Goal: Find specific page/section: Find specific page/section

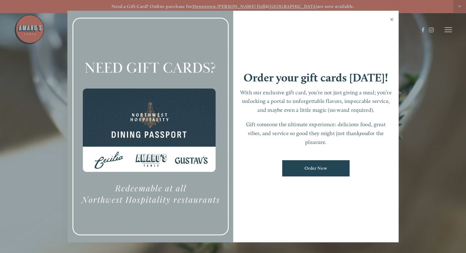
click at [392, 18] on link "Close" at bounding box center [392, 20] width 12 height 17
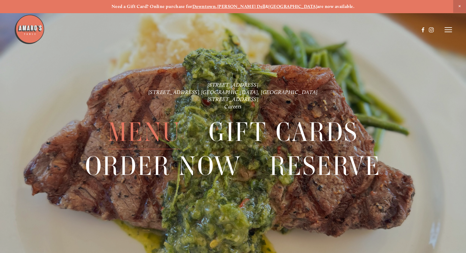
click at [162, 135] on span "Menu" at bounding box center [144, 132] width 73 height 34
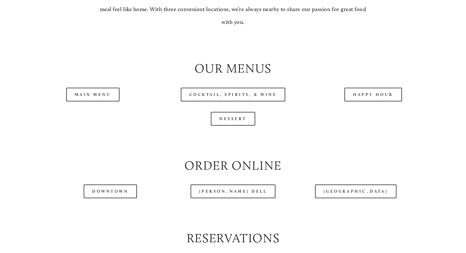
scroll to position [613, 0]
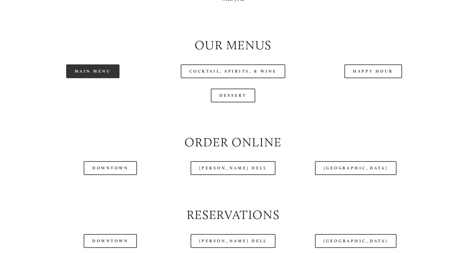
click at [100, 78] on link "Main Menu" at bounding box center [93, 71] width 54 height 14
